Goal: Communication & Community: Answer question/provide support

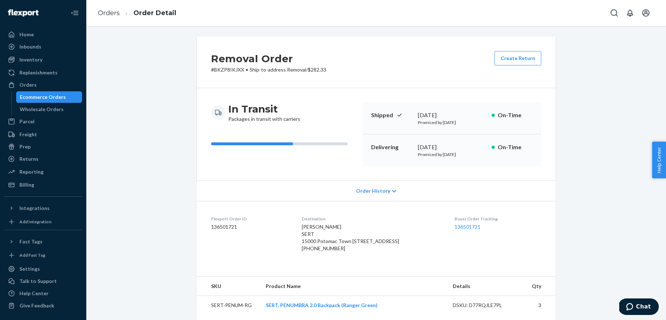
scroll to position [1229, 0]
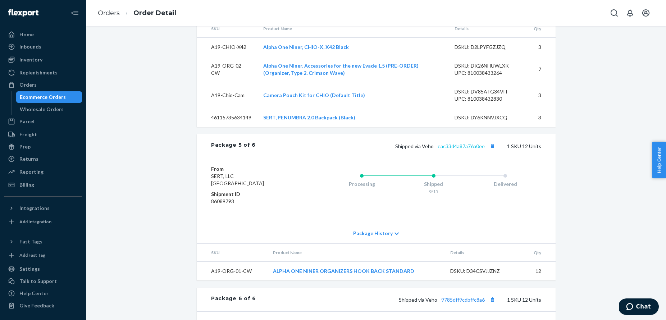
click at [467, 149] on link "eac33d4a87a76a0ee" at bounding box center [461, 146] width 47 height 6
click at [470, 149] on link "eac33d4a87a76a0ee" at bounding box center [461, 146] width 47 height 6
drag, startPoint x: 480, startPoint y: 152, endPoint x: 438, endPoint y: 153, distance: 41.7
click at [438, 149] on span "Shipped via Veho eac33d4a87a76a0ee" at bounding box center [446, 146] width 102 height 6
copy span "eac33d4a87a76a0ee"
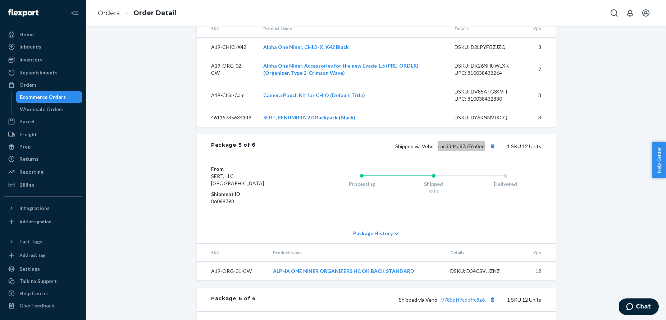
click at [641, 305] on span "Chat" at bounding box center [643, 306] width 15 height 6
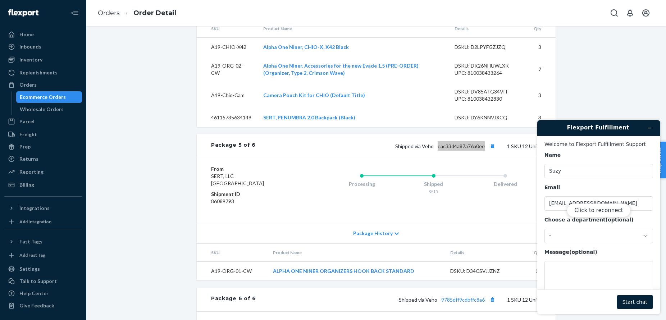
scroll to position [0, 0]
click at [563, 265] on div "Click to reconnect" at bounding box center [598, 217] width 123 height 194
click at [604, 209] on button "Click to reconnect" at bounding box center [599, 210] width 64 height 14
click at [583, 271] on textarea "Message (optional)" at bounding box center [598, 281] width 109 height 40
paste textarea "eac33d4a87a76a0ee"
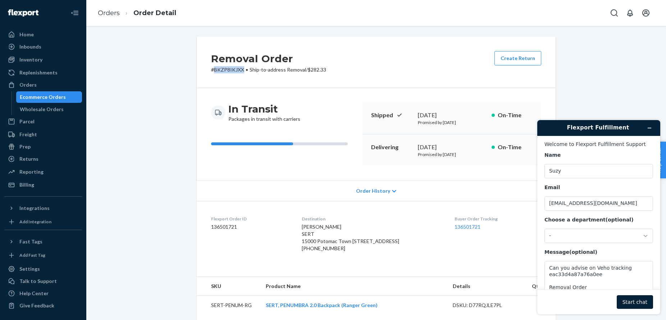
drag, startPoint x: 214, startPoint y: 70, endPoint x: 245, endPoint y: 71, distance: 30.6
click at [245, 71] on p "# BKZP8IKJXX • Ship-to-address Removal / $282.33" at bounding box center [268, 69] width 115 height 7
copy p "BKZP8IKJXX"
click at [594, 287] on textarea "Can you advise on Veho tracking eac33d4a87a76a0ee Removal Order" at bounding box center [598, 281] width 109 height 40
paste textarea "BKZP8IKJXX"
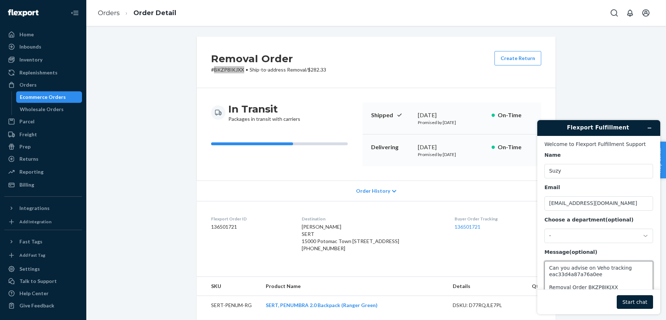
scroll to position [22, 0]
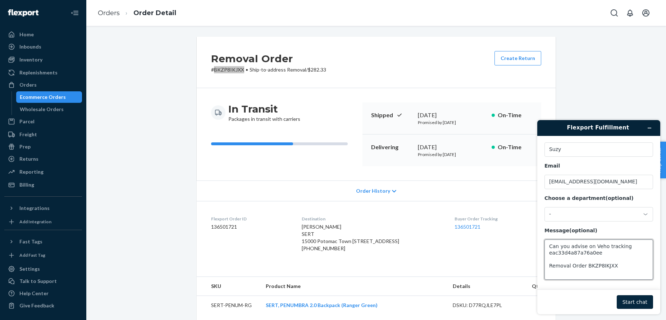
type textarea "Can you advise on Veho tracking eac33d4a87a76a0ee Removal Order BKZP8IKJXX"
click at [634, 299] on button "Start chat" at bounding box center [635, 302] width 36 height 14
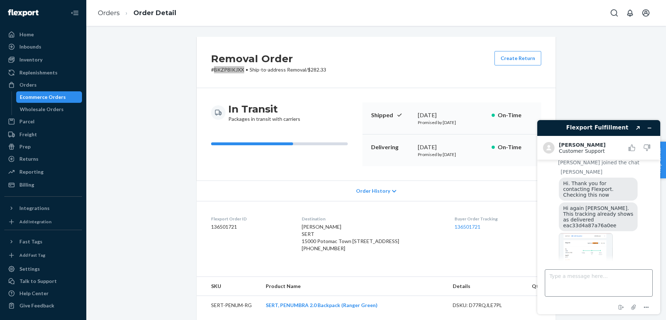
scroll to position [1, 0]
click at [568, 281] on textarea "Type a message here..." at bounding box center [599, 282] width 108 height 27
type textarea "This was not deliverd"
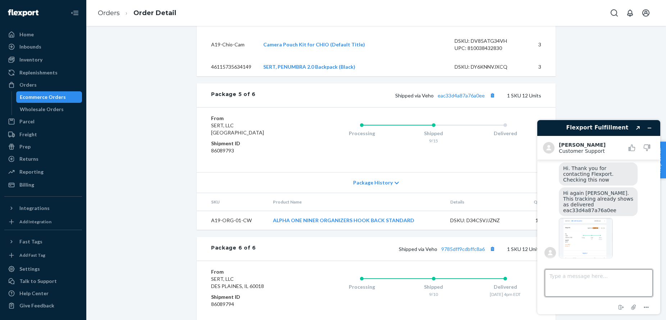
scroll to position [1237, 0]
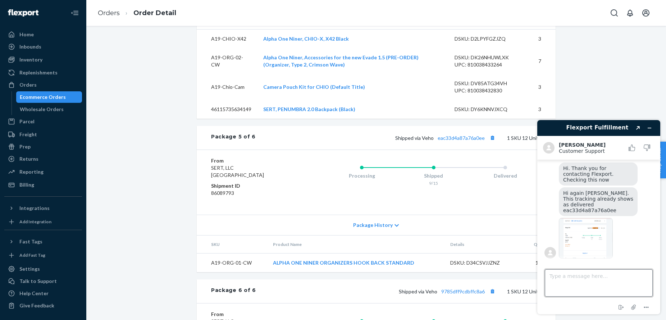
click at [593, 285] on textarea "Type a message here..." at bounding box center [599, 282] width 108 height 27
type textarea "sorry. I showed wrong tracking!"
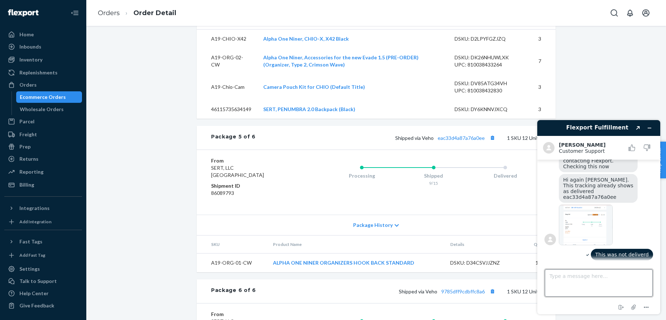
scroll to position [1, 0]
drag, startPoint x: 487, startPoint y: 146, endPoint x: 438, endPoint y: 147, distance: 49.3
click at [438, 147] on div "Package 5 of 6 Shipped via Veho eac33d4a87a76a0ee 1 SKU 12 Units" at bounding box center [376, 138] width 359 height 24
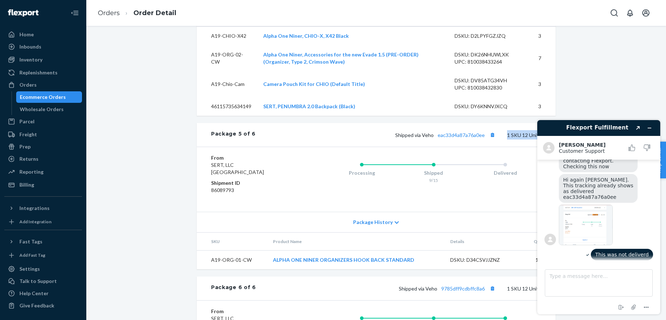
scroll to position [0, 0]
copy div "1 SKU 12 Units"
click at [485, 139] on div "Shipped via Veho eac33d4a87a76a0ee 1 SKU 12 Units" at bounding box center [398, 134] width 285 height 9
drag, startPoint x: 484, startPoint y: 140, endPoint x: 468, endPoint y: 141, distance: 15.8
drag, startPoint x: 487, startPoint y: 145, endPoint x: 441, endPoint y: 151, distance: 46.7
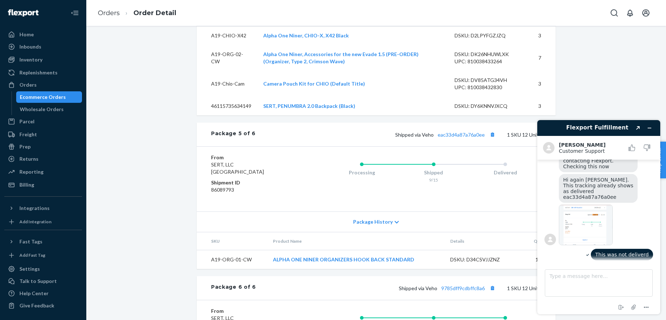
click at [441, 146] on div "Package 5 of 6 Shipped via Veho eac33d4a87a76a0ee 1 SKU 12 Units" at bounding box center [376, 135] width 359 height 24
drag, startPoint x: 486, startPoint y: 144, endPoint x: 439, endPoint y: 143, distance: 47.5
click at [439, 139] on div "Shipped via Veho eac33d4a87a76a0ee 1 SKU 12 Units" at bounding box center [398, 134] width 285 height 9
copy span "eac33d4a87a76a0ee"
click at [560, 276] on textarea "Type a message here..." at bounding box center [599, 282] width 108 height 27
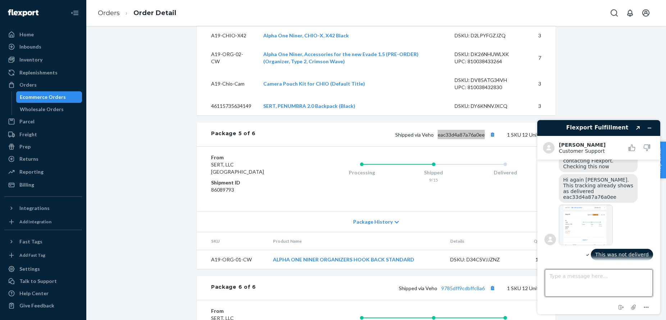
paste textarea "eac33d4a87a76a0ee"
type textarea "eac33d4a87a76a0ee"
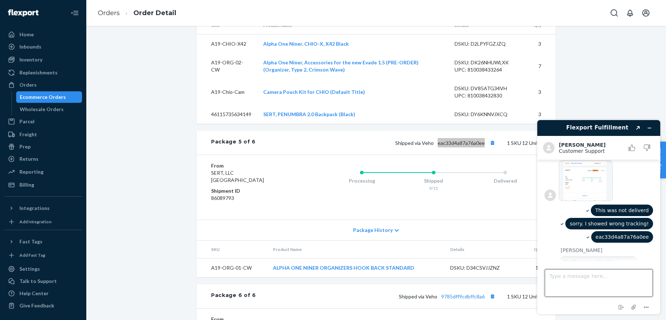
scroll to position [1233, 0]
click at [581, 174] on img at bounding box center [586, 180] width 54 height 41
click at [590, 278] on textarea "Type a message here..." at bounding box center [599, 282] width 108 height 27
type textarea "The image you gave shows delivered on the 25th. [DATE] is the 24th"
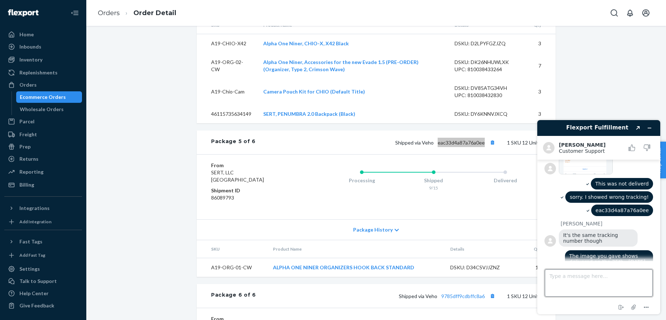
click at [579, 284] on textarea "Type a message here..." at bounding box center [599, 282] width 108 height 27
click at [577, 283] on textarea "Type a message here..." at bounding box center [599, 282] width 108 height 27
paste textarea "eac33d4a87a76a0ee"
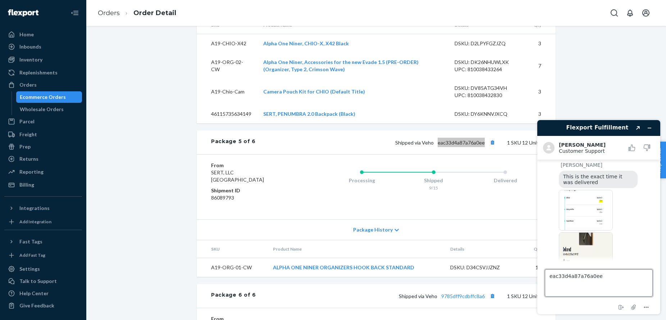
type textarea "eac33d4a87a76a0ee"
click at [582, 239] on img at bounding box center [586, 252] width 54 height 41
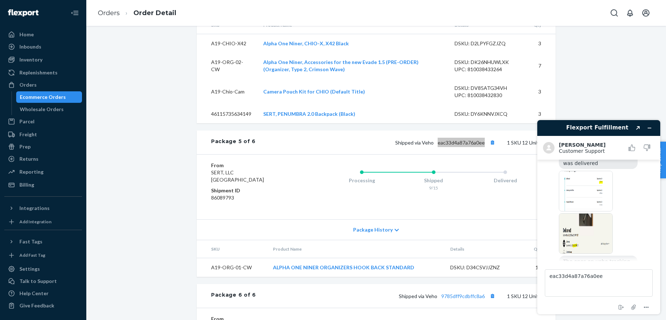
click at [578, 186] on img at bounding box center [586, 191] width 54 height 41
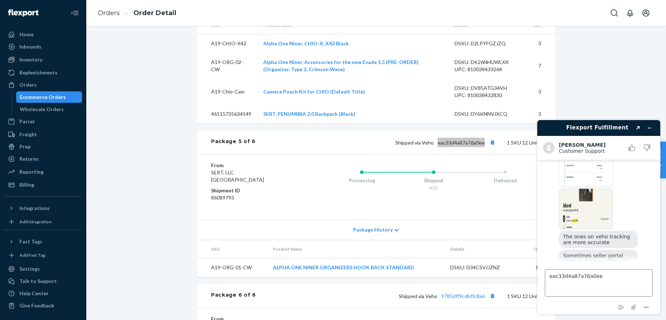
scroll to position [0, 0]
drag, startPoint x: 627, startPoint y: 278, endPoint x: 542, endPoint y: 278, distance: 84.8
click at [542, 278] on footer "Type a message here... eac33d4a87a76a0ee End chat Attach file Options" at bounding box center [598, 287] width 123 height 53
type textarea "I"
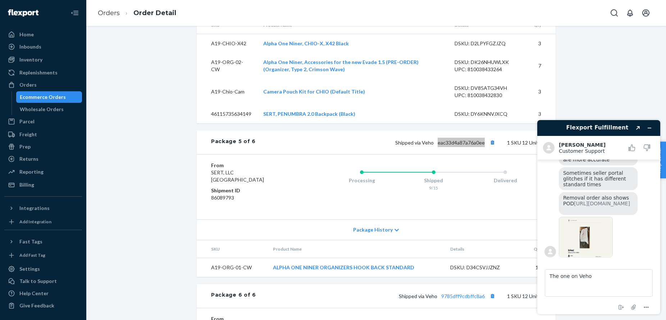
click at [591, 238] on img at bounding box center [586, 237] width 54 height 41
click at [583, 201] on link "[URL][DOMAIN_NAME]" at bounding box center [602, 204] width 56 height 6
drag, startPoint x: 596, startPoint y: 272, endPoint x: 595, endPoint y: 278, distance: 6.4
click at [595, 278] on textarea "The one on Veho" at bounding box center [599, 282] width 108 height 27
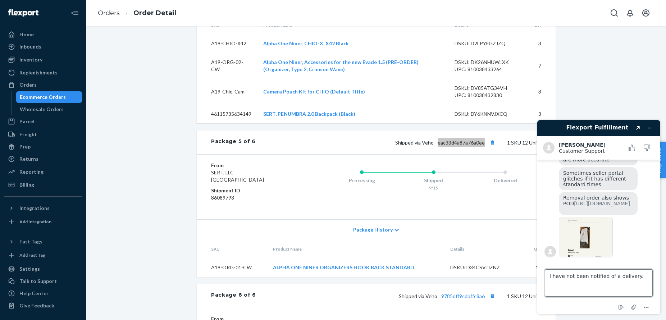
click at [548, 275] on textarea "I have not been notified of a delivery." at bounding box center [599, 282] width 108 height 27
click at [648, 278] on textarea "Ok. I have not been notified of a delivery." at bounding box center [599, 282] width 108 height 27
type textarea "Ok. I have not been notified of a delivery. I will double check but that doesn'…"
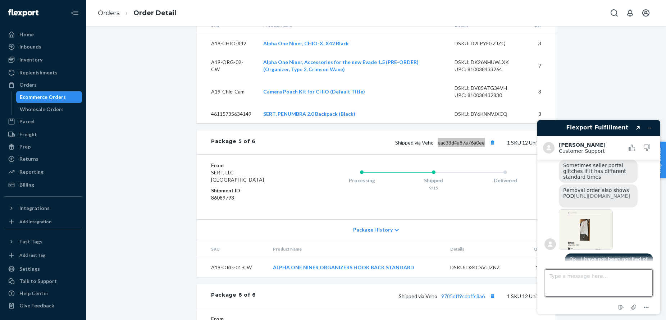
scroll to position [429, 0]
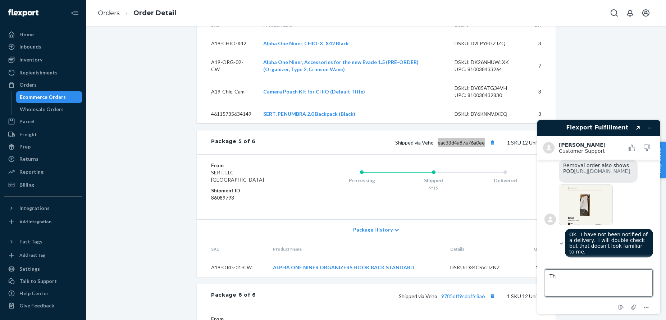
type textarea "T"
type textarea "I"
type textarea "I will advise if I don't find the package."
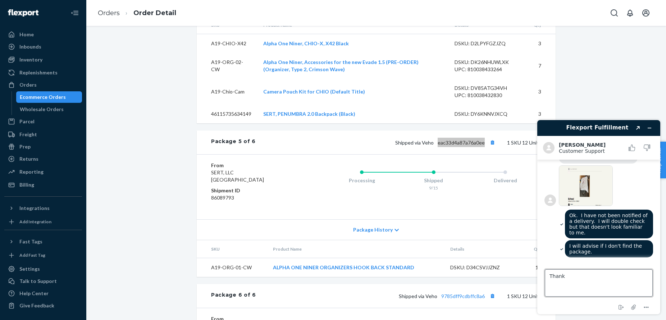
type textarea "Thanks"
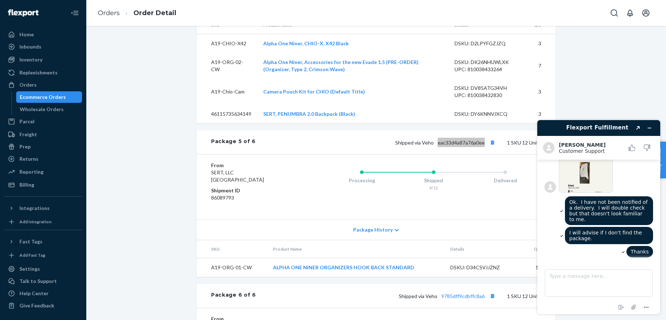
scroll to position [515, 0]
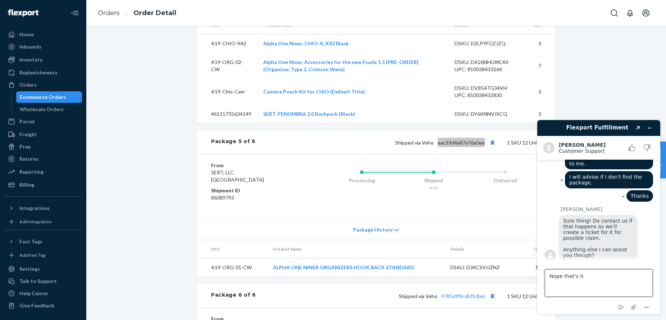
type textarea "Nope that's it."
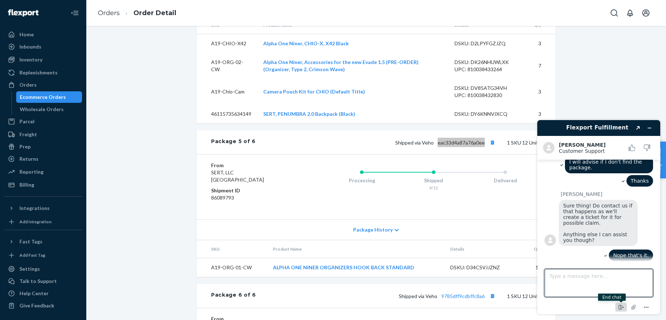
click at [620, 308] on icon "End chat" at bounding box center [619, 307] width 3 height 5
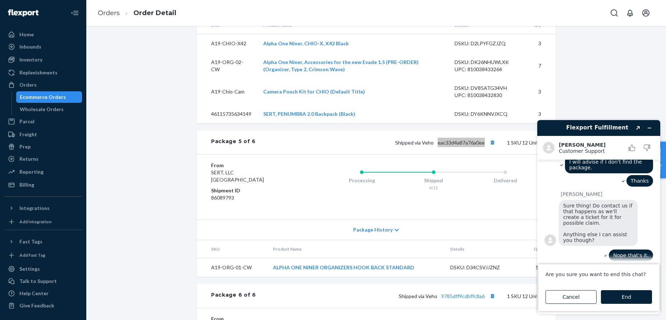
drag, startPoint x: 629, startPoint y: 295, endPoint x: 536, endPoint y: 248, distance: 104.8
click at [629, 295] on button "End" at bounding box center [626, 297] width 51 height 14
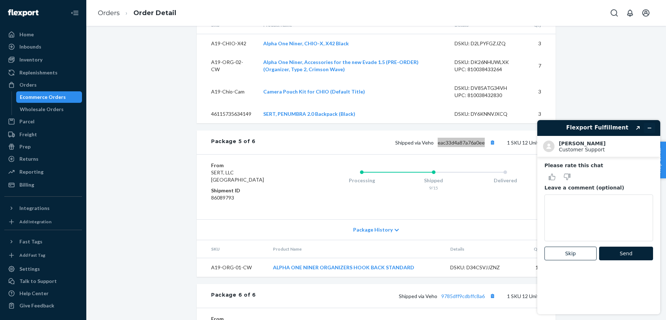
click at [649, 128] on icon "Minimize widget" at bounding box center [649, 127] width 5 height 5
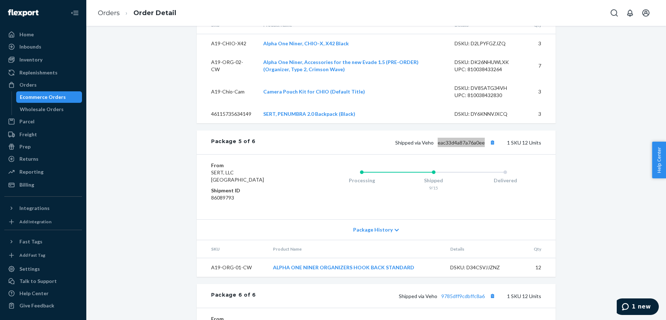
click at [630, 302] on button "1 new" at bounding box center [636, 306] width 45 height 17
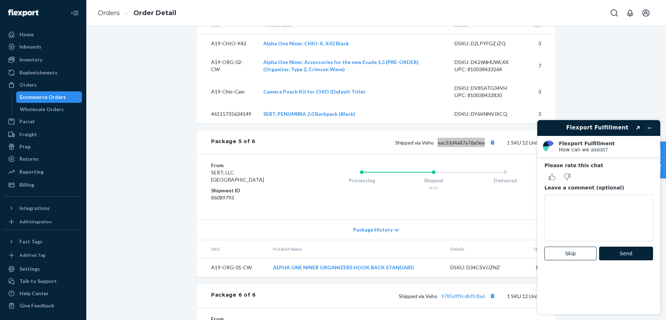
click at [647, 127] on icon "Minimize widget" at bounding box center [649, 127] width 5 height 5
